Goal: Information Seeking & Learning: Check status

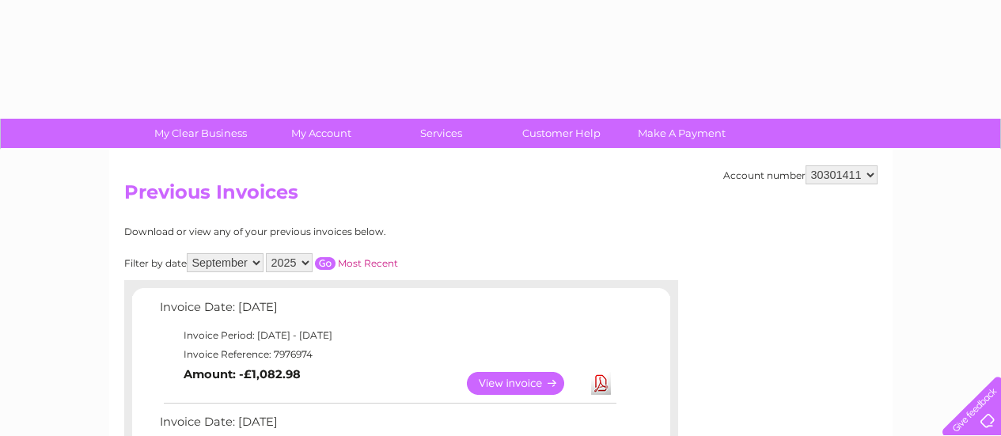
select select "9"
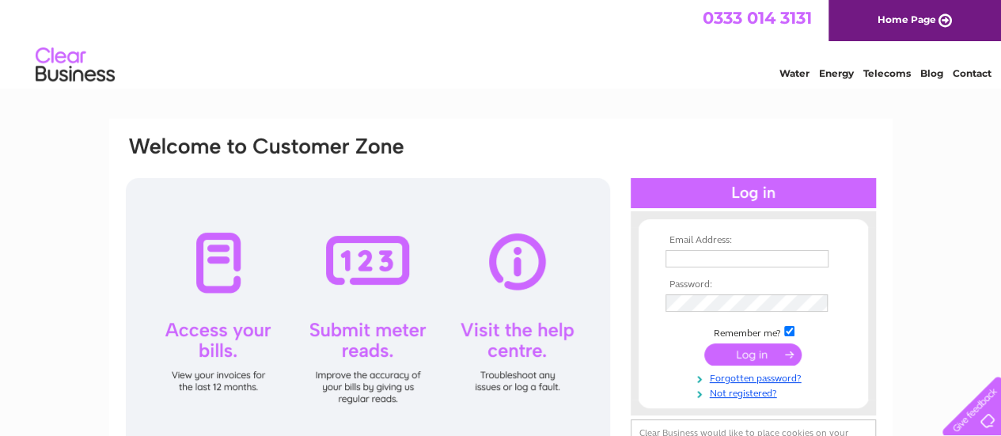
type input "info@hnr-solutions.co.uk"
click at [750, 354] on input "submit" at bounding box center [752, 354] width 97 height 22
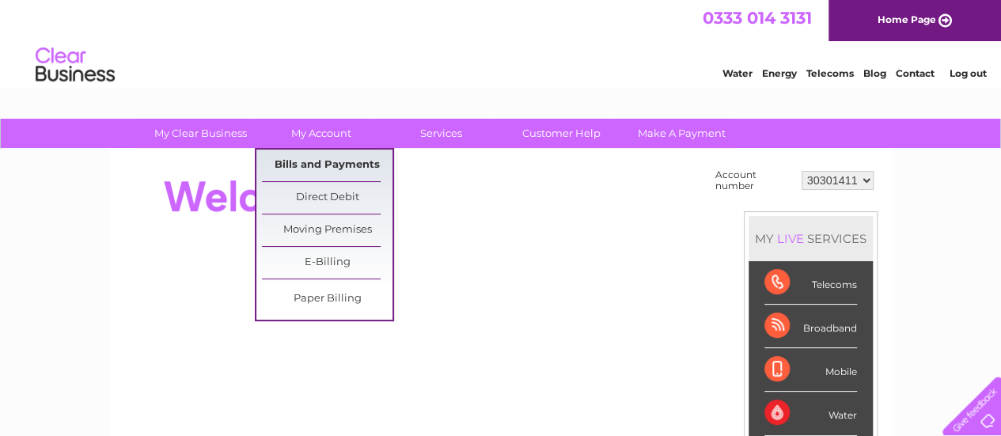
click at [294, 160] on link "Bills and Payments" at bounding box center [327, 166] width 131 height 32
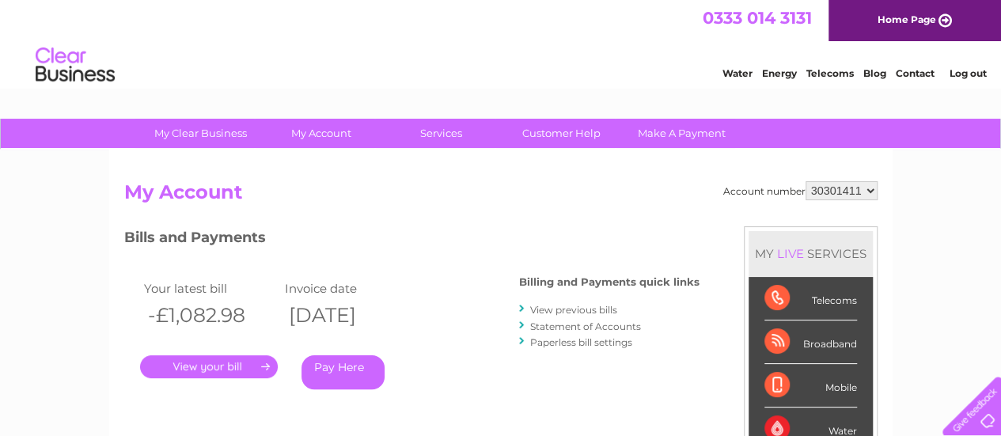
click at [215, 369] on link "." at bounding box center [209, 366] width 138 height 23
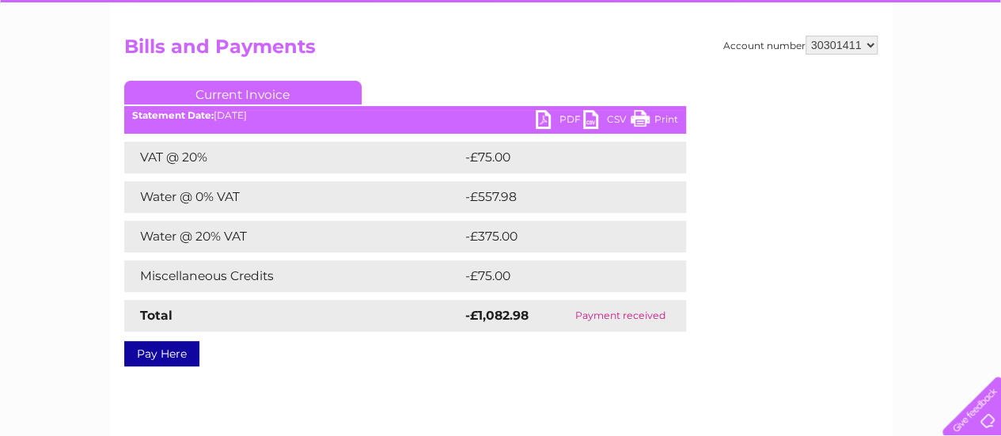
scroll to position [141, 0]
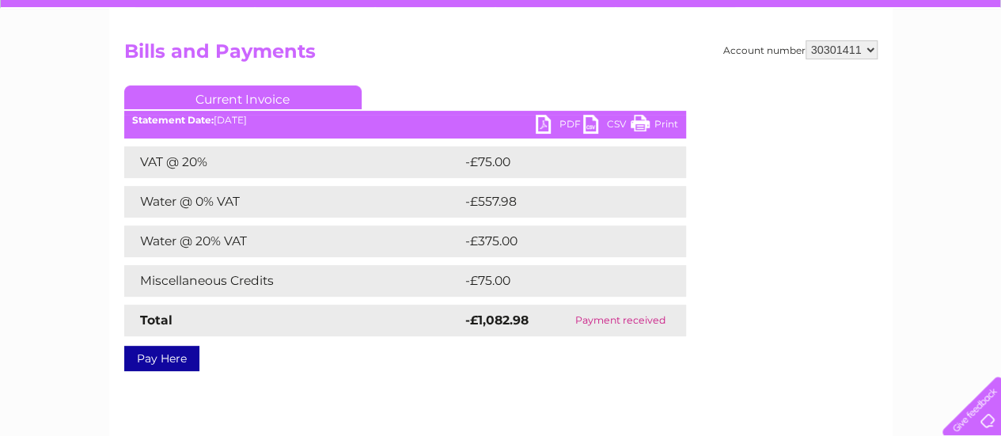
click at [865, 53] on select "30301411" at bounding box center [841, 49] width 72 height 19
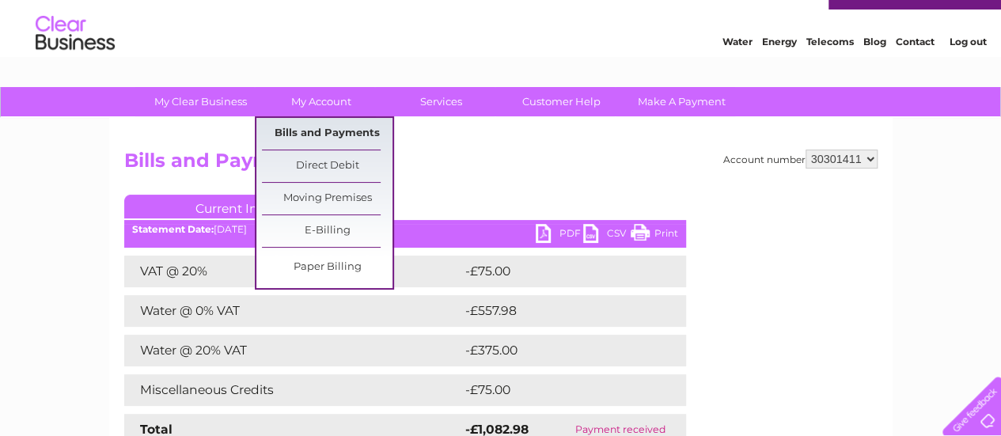
click at [343, 132] on link "Bills and Payments" at bounding box center [327, 134] width 131 height 32
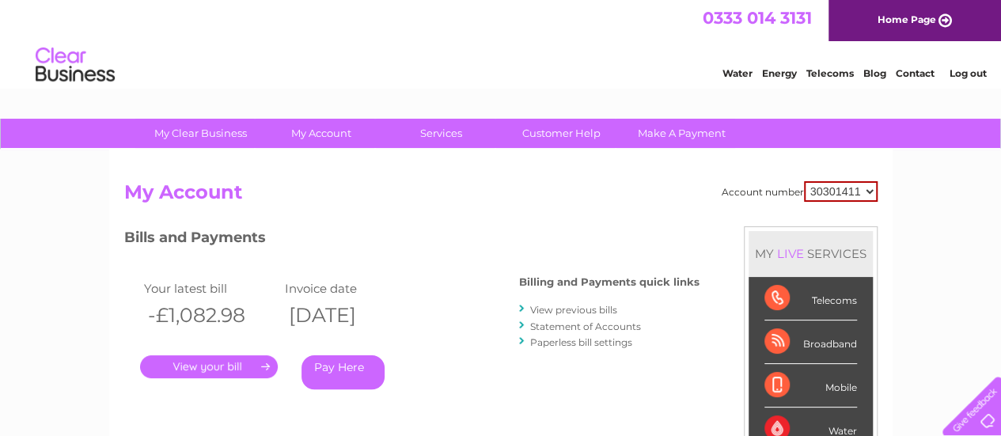
click at [581, 311] on link "View previous bills" at bounding box center [573, 310] width 87 height 12
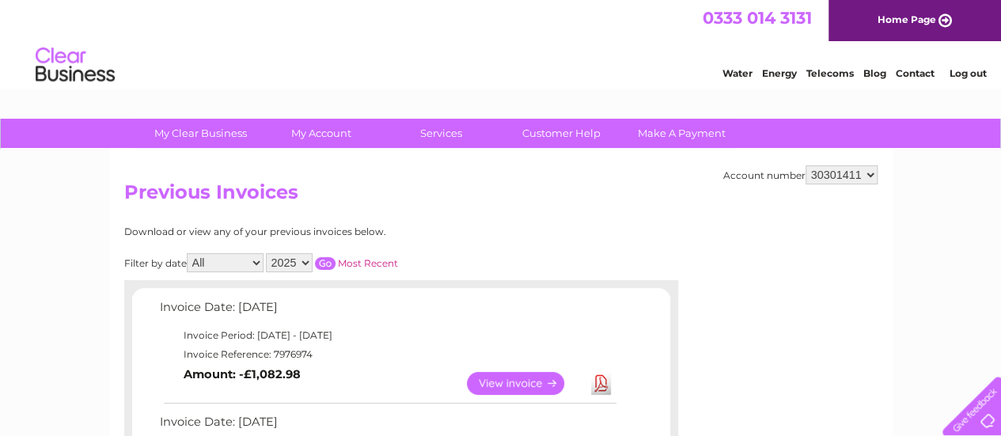
click at [256, 261] on select "All January February March April May June July August September October Novembe…" at bounding box center [225, 262] width 77 height 19
click at [188, 253] on select "All January February March April May June July August September October Novembe…" at bounding box center [225, 262] width 77 height 19
click at [256, 262] on select "All January February March April May June July August September October Novembe…" at bounding box center [225, 262] width 77 height 19
select select "6"
click at [188, 253] on select "All January February March April May June July August September October Novembe…" at bounding box center [225, 262] width 77 height 19
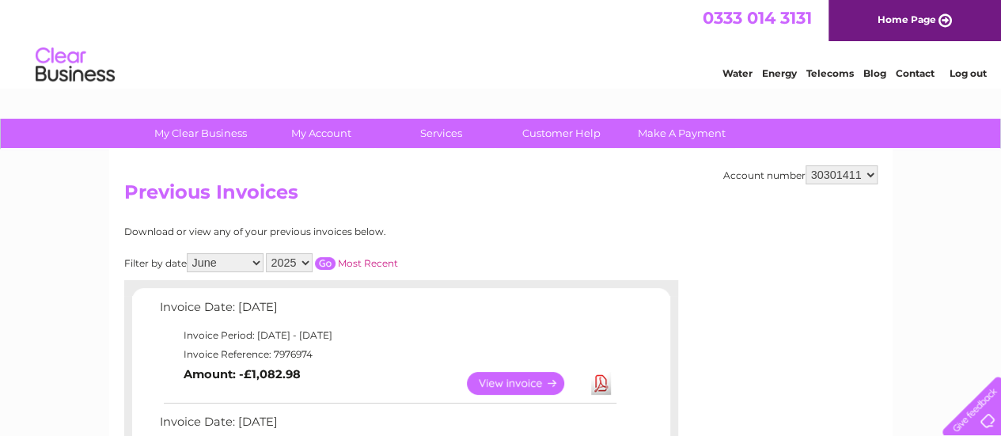
click at [517, 384] on link "View" at bounding box center [525, 383] width 116 height 23
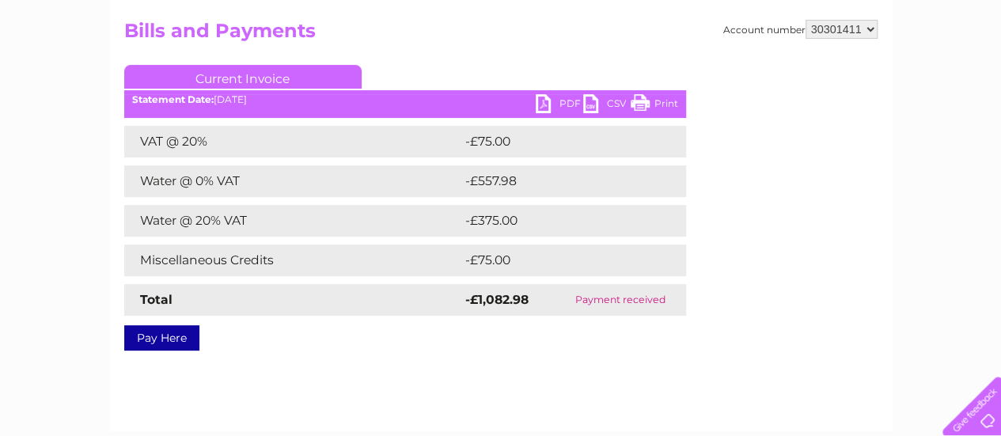
scroll to position [15, 0]
